Goal: Information Seeking & Learning: Learn about a topic

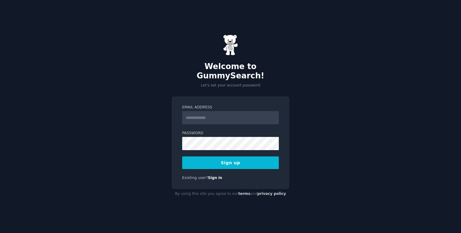
click at [217, 116] on input "Email Address" at bounding box center [230, 117] width 97 height 13
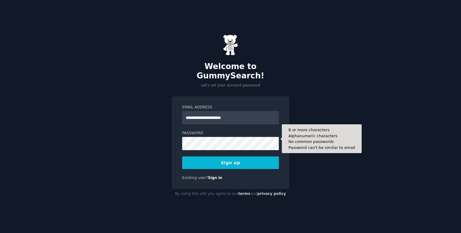
type input "**********"
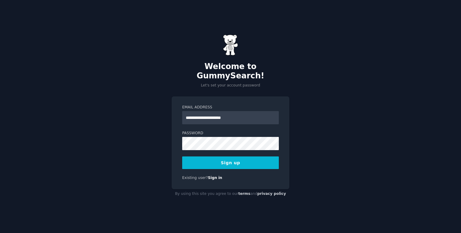
click at [203, 156] on button "Sign up" at bounding box center [230, 162] width 97 height 13
click at [316, 197] on div "**********" at bounding box center [230, 116] width 461 height 233
click at [252, 159] on button "Sign up" at bounding box center [230, 162] width 97 height 13
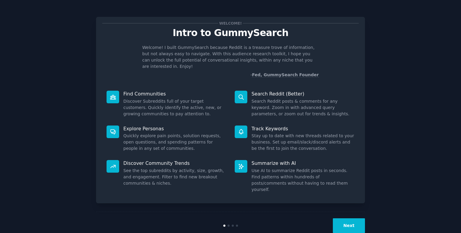
click at [347, 218] on button "Next" at bounding box center [349, 225] width 32 height 15
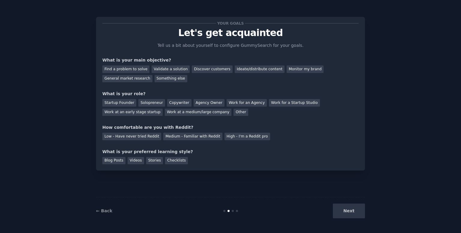
click at [347, 217] on div "Next" at bounding box center [320, 210] width 90 height 15
click at [344, 211] on div "Next" at bounding box center [320, 210] width 90 height 15
click at [135, 72] on div "Find a problem to solve" at bounding box center [125, 68] width 47 height 7
click at [338, 208] on div "Next" at bounding box center [320, 210] width 90 height 15
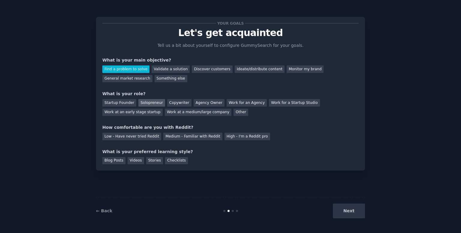
click at [150, 100] on div "Solopreneur" at bounding box center [151, 102] width 26 height 7
click at [144, 135] on div "Low - Have never tried Reddit" at bounding box center [131, 136] width 59 height 7
click at [112, 159] on div "Blog Posts" at bounding box center [113, 160] width 23 height 7
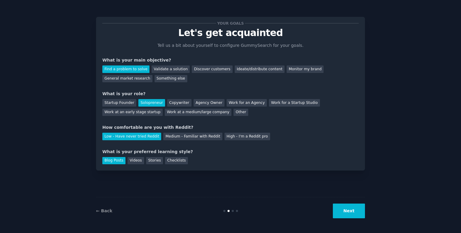
click at [344, 209] on button "Next" at bounding box center [349, 210] width 32 height 15
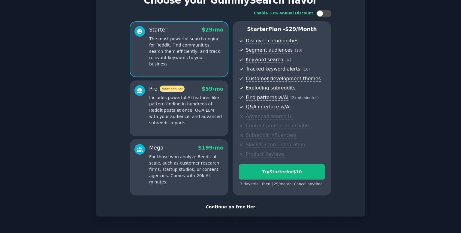
scroll to position [33, 0]
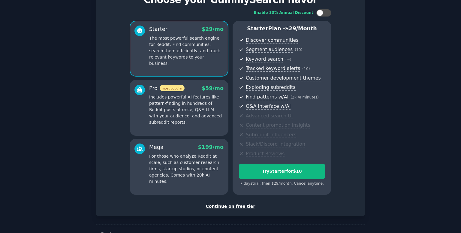
click at [244, 205] on div "Continue on free tier" at bounding box center [230, 206] width 256 height 6
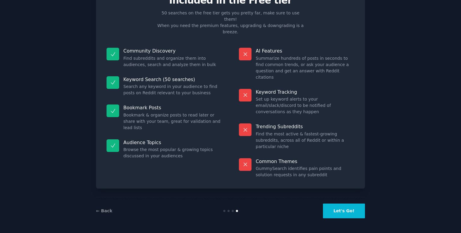
scroll to position [1, 0]
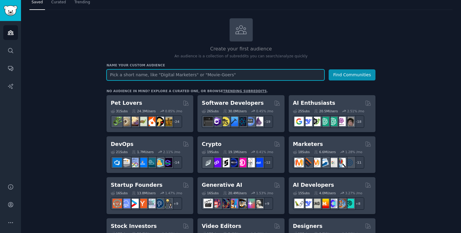
scroll to position [20, 0]
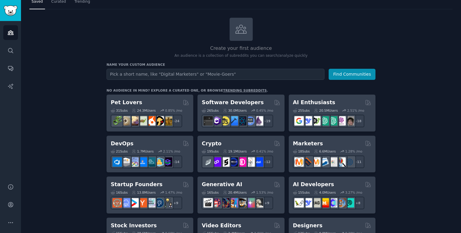
click at [232, 88] on link "trending subreddits" at bounding box center [244, 90] width 43 height 4
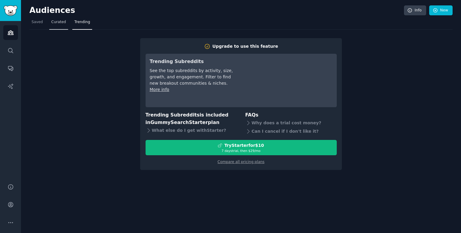
click at [56, 23] on span "Curated" at bounding box center [58, 21] width 15 height 5
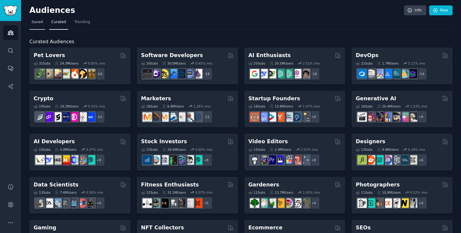
click at [34, 22] on span "Saved" at bounding box center [36, 21] width 11 height 5
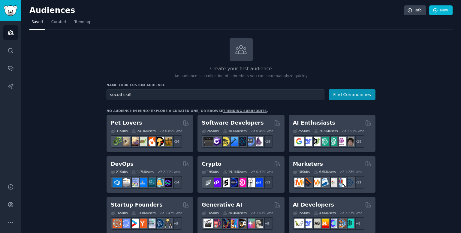
type input "social skill"
click at [328, 89] on button "Find Communities" at bounding box center [351, 94] width 47 height 11
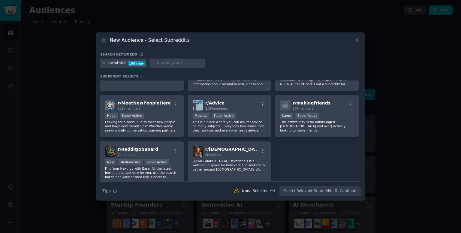
scroll to position [234, 0]
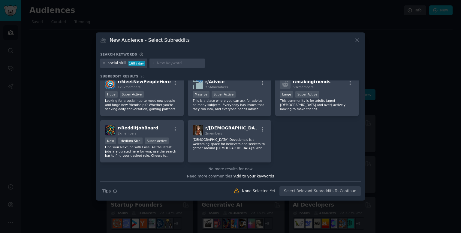
click at [322, 193] on div "Search Tips Tips None Selected Yet Select Relevant Subreddits To Continue" at bounding box center [230, 188] width 260 height 15
click at [311, 191] on div "Search Tips Tips None Selected Yet Select Relevant Subreddits To Continue" at bounding box center [230, 188] width 260 height 15
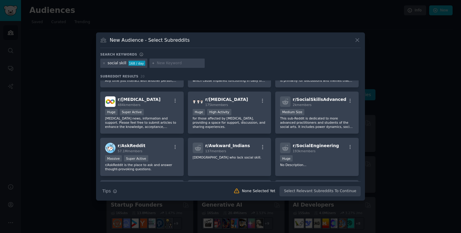
scroll to position [0, 0]
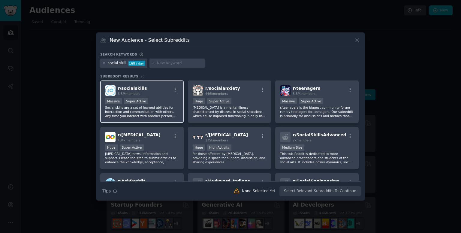
click at [144, 103] on div "Massive Super Active" at bounding box center [142, 101] width 74 height 7
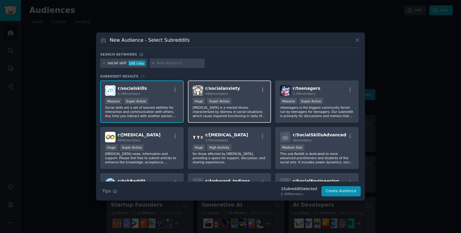
click at [256, 99] on div "Huge Super Active" at bounding box center [230, 101] width 74 height 7
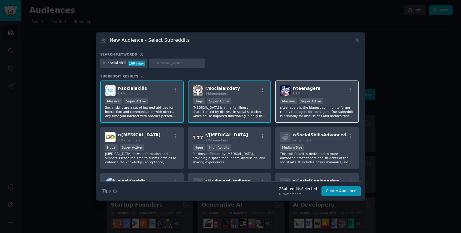
click at [303, 108] on p "r/teenagers is the biggest community forum run by teenagers for teenagers. Our …" at bounding box center [317, 111] width 74 height 13
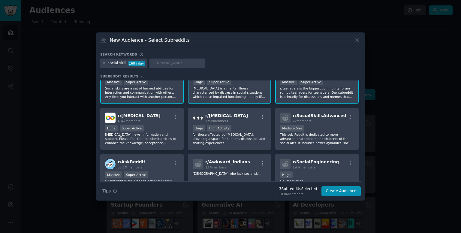
scroll to position [22, 0]
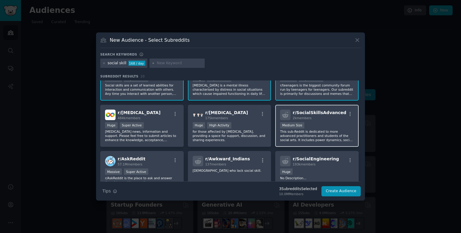
click at [309, 118] on div "2k members" at bounding box center [318, 118] width 53 height 4
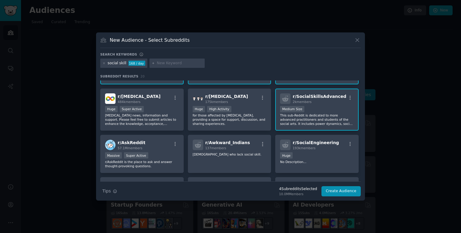
scroll to position [46, 0]
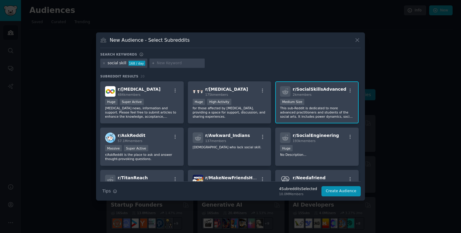
click at [309, 118] on div "r/ SocialSkillsAdvanced 2k members Medium Size This sub-Reddit is dedicated to …" at bounding box center [316, 102] width 83 height 42
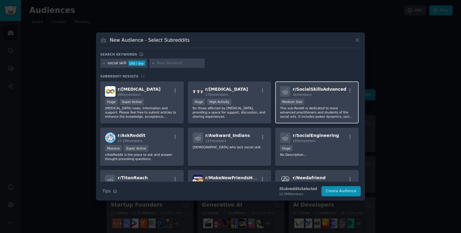
click at [309, 111] on p "This sub-Reddit is dedicated to more advanced practitioners and students of the…" at bounding box center [317, 112] width 74 height 13
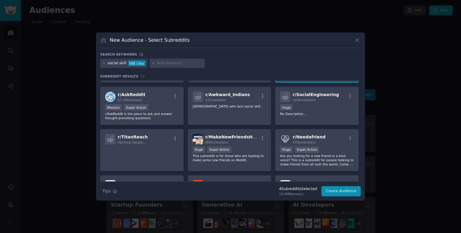
scroll to position [88, 0]
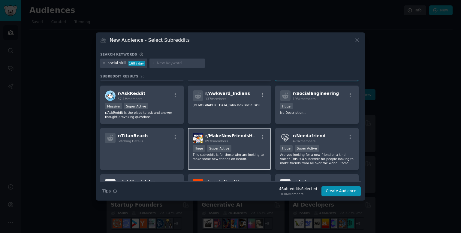
click at [226, 156] on p "This subreddit is for those who are looking to make some new friends on Reddit." at bounding box center [230, 156] width 74 height 8
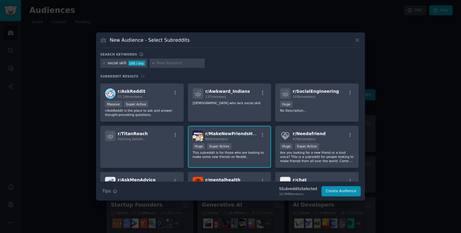
scroll to position [91, 0]
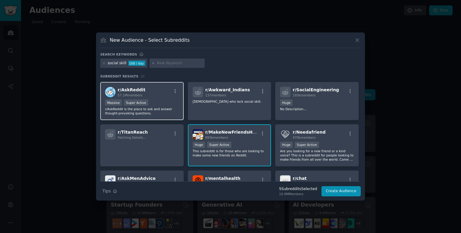
click at [161, 107] on p "r/AskReddit is the place to ask and answer thought-provoking questions." at bounding box center [142, 111] width 74 height 8
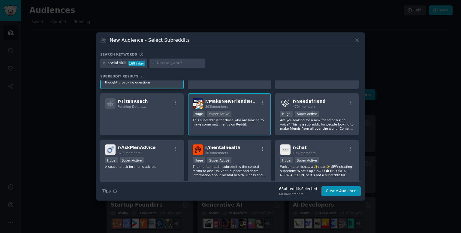
scroll to position [136, 0]
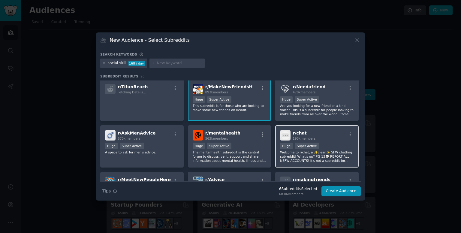
click at [315, 157] on p "Welcome to r/chat, a ✨clean✨ SFW chatting subreddit! What's up? PG-13💬 REPORT A…" at bounding box center [317, 156] width 74 height 13
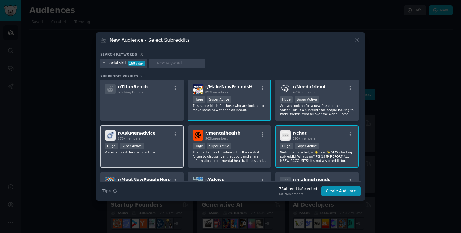
click at [162, 144] on div "Huge Super Active" at bounding box center [142, 145] width 74 height 7
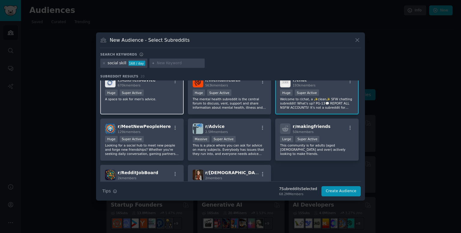
scroll to position [190, 0]
click at [162, 144] on p "Looking for a social hub to meet new people and forge new friendships? Whether …" at bounding box center [142, 149] width 74 height 13
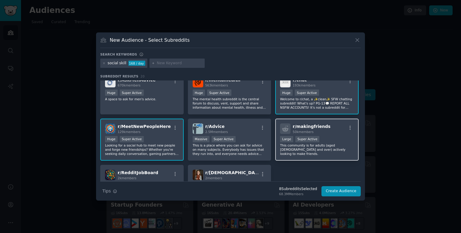
click at [291, 151] on div "r/ makingfriends 50k members Large Super Active This community is for adults (a…" at bounding box center [316, 139] width 83 height 42
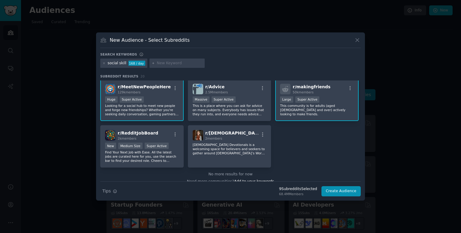
scroll to position [229, 0]
click at [253, 112] on p "This is a place where you can ask for advice on many subjects. Everybody has is…" at bounding box center [230, 109] width 74 height 13
click at [351, 193] on button "Create Audience" at bounding box center [341, 191] width 40 height 10
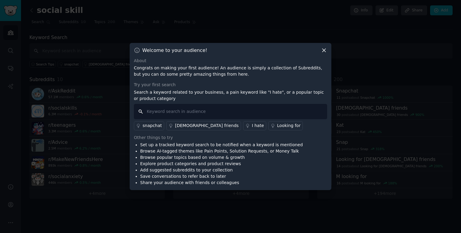
click at [227, 112] on input "text" at bounding box center [230, 111] width 193 height 15
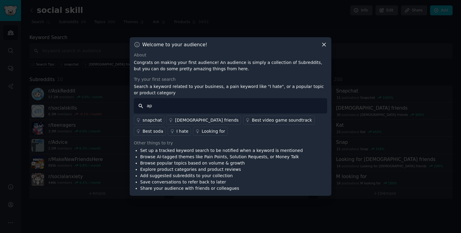
type input "a"
type input "app to learn"
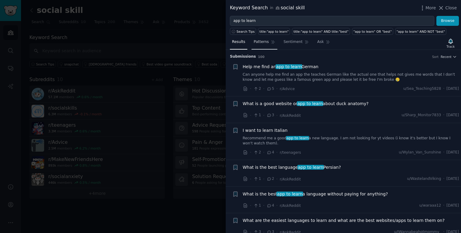
click at [265, 39] on link "Patterns" at bounding box center [263, 43] width 25 height 12
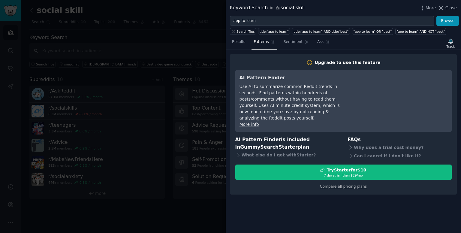
click at [247, 43] on nav "Results Patterns Sentiment Ask" at bounding box center [281, 43] width 102 height 12
click at [238, 41] on span "Results" at bounding box center [238, 41] width 13 height 5
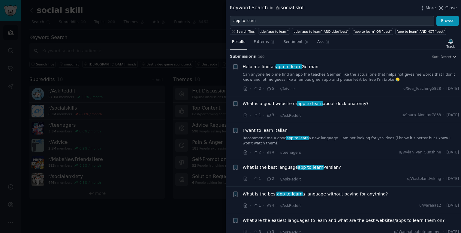
click at [447, 57] on span "Recent" at bounding box center [445, 57] width 11 height 4
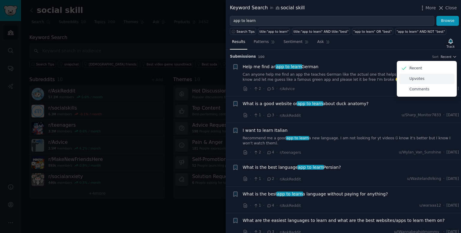
click at [417, 77] on p "Upvotes" at bounding box center [416, 78] width 15 height 5
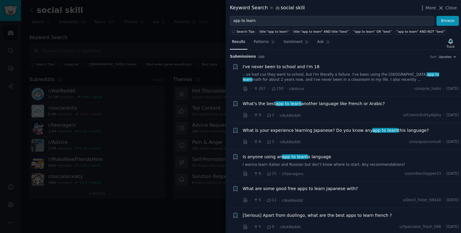
click at [417, 77] on link "...ve had cuz they went to school, but I'm literally a failure. I've been using…" at bounding box center [351, 77] width 216 height 10
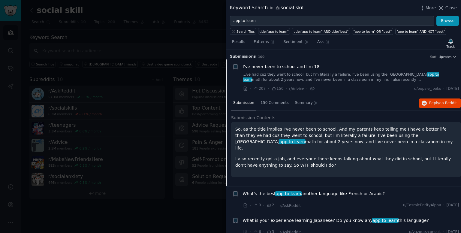
scroll to position [9, 0]
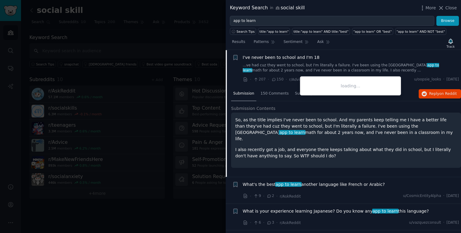
click at [344, 66] on link "...ve had cuz they went to school, but I'm literally a failure. I've been using…" at bounding box center [351, 68] width 216 height 10
click at [298, 67] on link "...ve had cuz they went to school, but I'm literally a failure. I've been using…" at bounding box center [351, 68] width 216 height 10
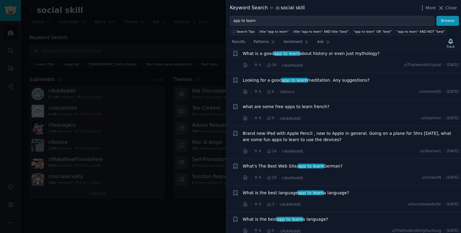
scroll to position [279, 0]
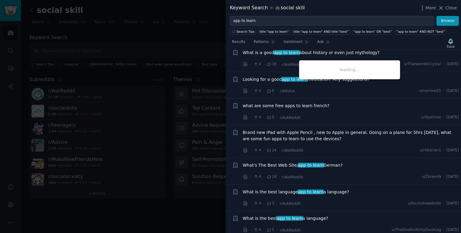
click at [343, 189] on div "What is the best language app to learn a language?" at bounding box center [351, 192] width 216 height 6
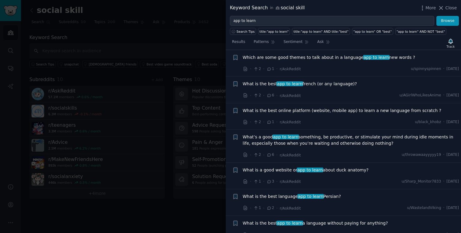
scroll to position [2156, 0]
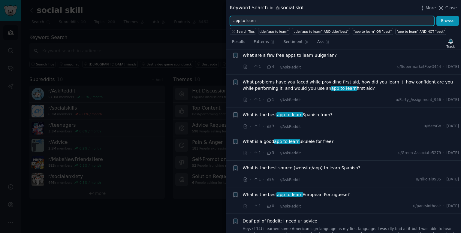
click at [248, 22] on input "app to learn" at bounding box center [332, 21] width 204 height 10
click at [267, 21] on input "app to learn" at bounding box center [332, 21] width 204 height 10
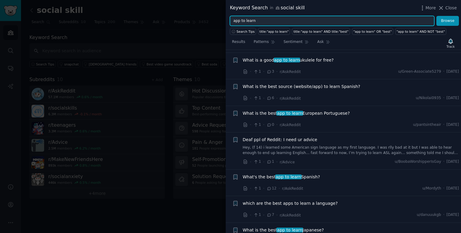
click at [267, 21] on input "app to learn" at bounding box center [332, 21] width 204 height 10
click at [436, 16] on button "Browse" at bounding box center [447, 21] width 22 height 10
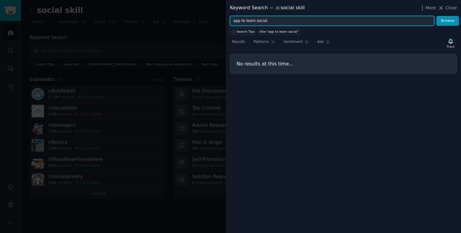
click at [253, 20] on input "app to learn social" at bounding box center [332, 21] width 204 height 10
type input "learn social"
click at [436, 16] on button "Browse" at bounding box center [447, 21] width 22 height 10
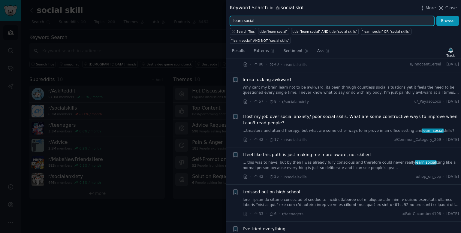
scroll to position [187, 0]
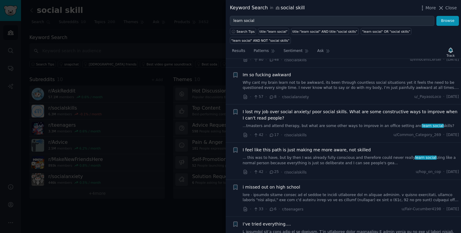
click at [356, 109] on span "I lost my job over social anxiety/ poor social skills. What are some constructi…" at bounding box center [351, 115] width 216 height 13
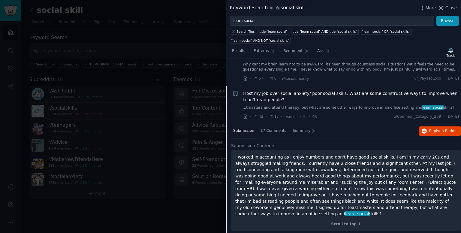
scroll to position [204, 0]
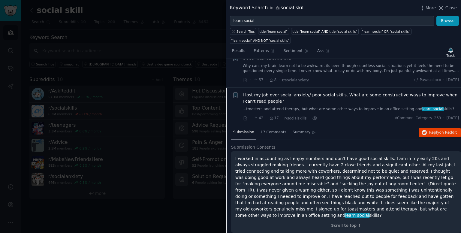
click at [337, 92] on span "I lost my job over social anxiety/ poor social skills. What are some constructi…" at bounding box center [351, 98] width 216 height 13
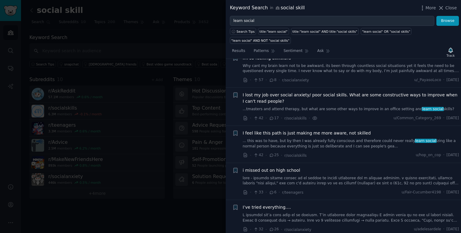
scroll to position [226, 0]
